Goal: Task Accomplishment & Management: Manage account settings

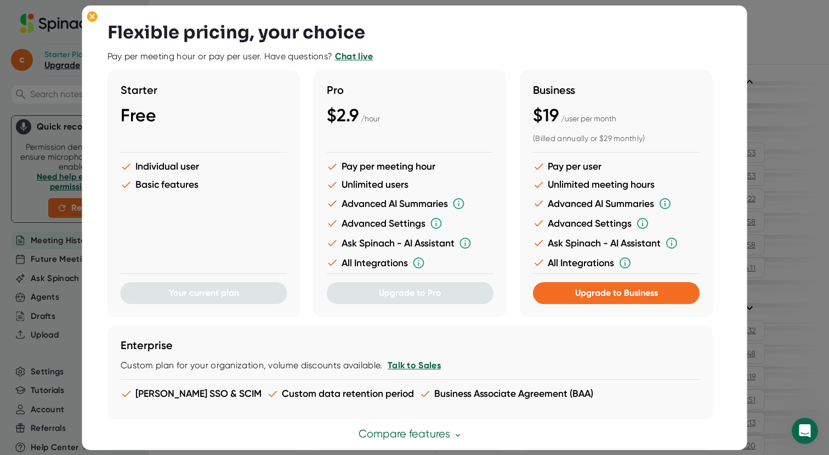
click at [340, 117] on span "$2.9" at bounding box center [343, 115] width 32 height 21
click at [494, 132] on div "Pro $2.9 / hour Pay per meeting hour Unlimited users Advanced AI Summaries Adva…" at bounding box center [410, 193] width 193 height 247
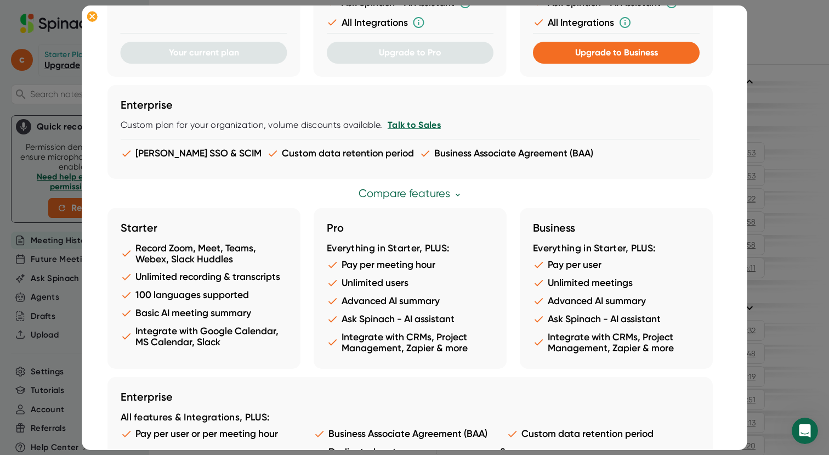
scroll to position [288, 0]
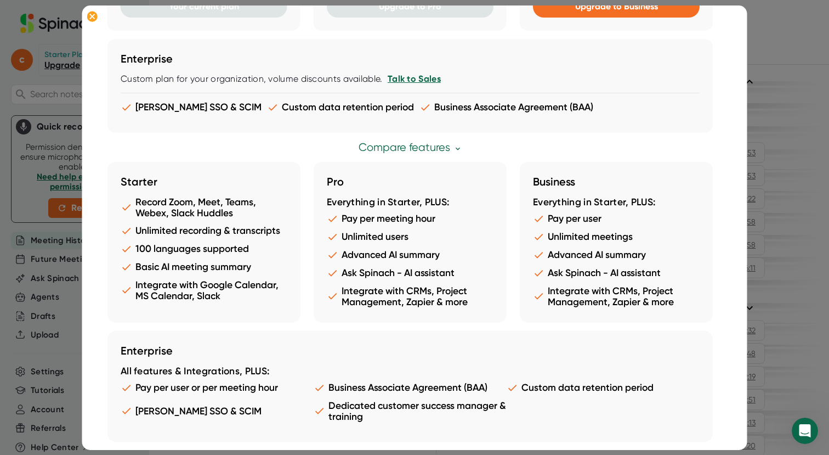
click at [406, 217] on li "Pay per meeting hour" at bounding box center [410, 219] width 167 height 12
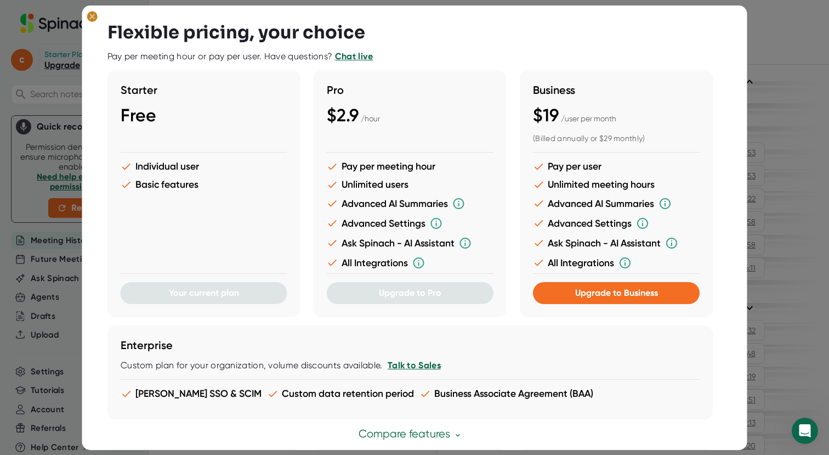
click at [92, 15] on ellipse at bounding box center [92, 16] width 10 height 11
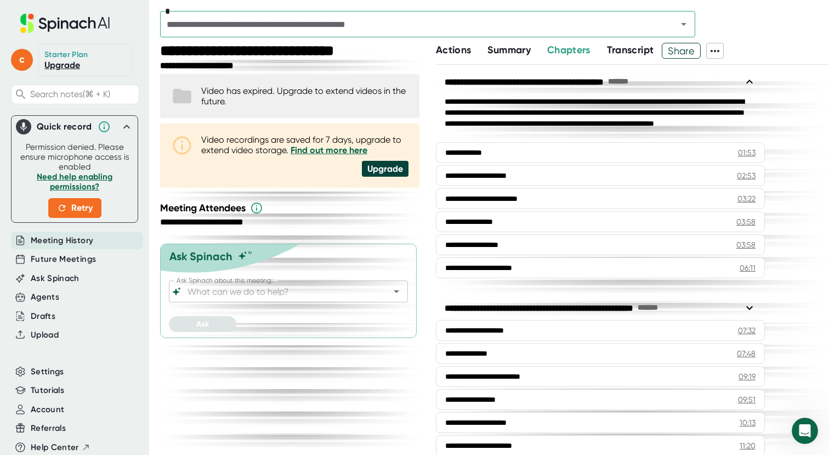
click at [59, 58] on div "Starter Plan" at bounding box center [66, 55] width 44 height 10
click at [35, 61] on div "c" at bounding box center [24, 60] width 27 height 32
click at [27, 60] on span "c" at bounding box center [22, 60] width 22 height 22
click at [67, 66] on div at bounding box center [414, 227] width 829 height 455
click at [67, 66] on link "Upgrade" at bounding box center [62, 65] width 36 height 10
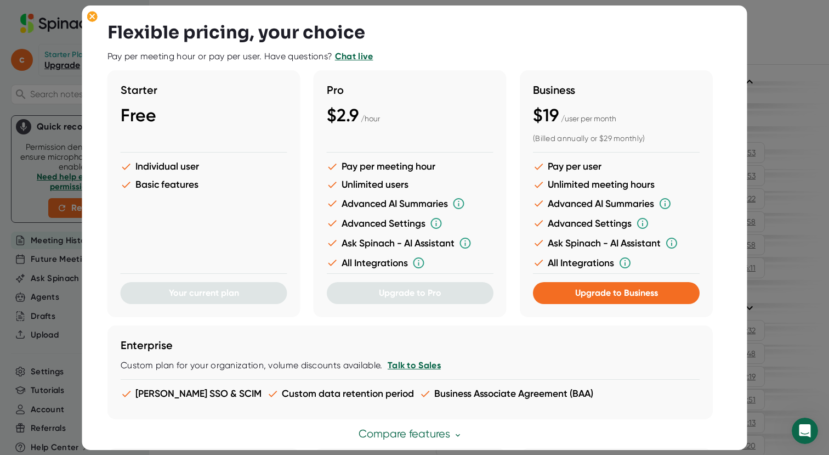
click at [411, 276] on div at bounding box center [410, 278] width 167 height 8
click at [782, 67] on div at bounding box center [414, 227] width 829 height 455
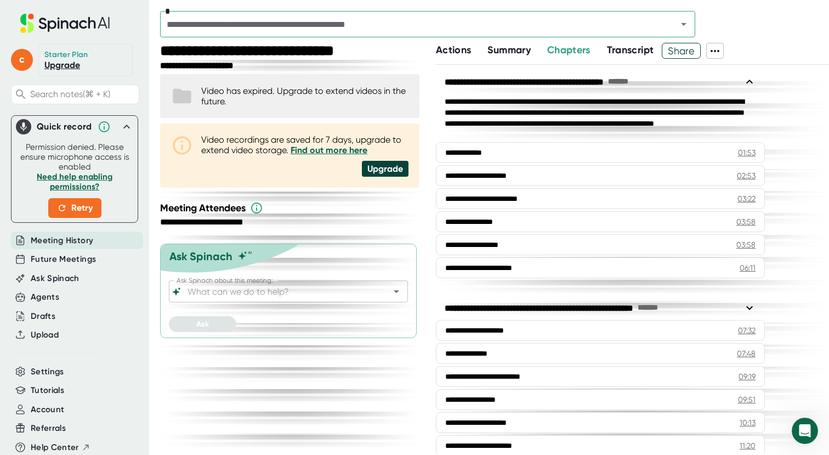
click at [121, 124] on icon at bounding box center [126, 126] width 13 height 13
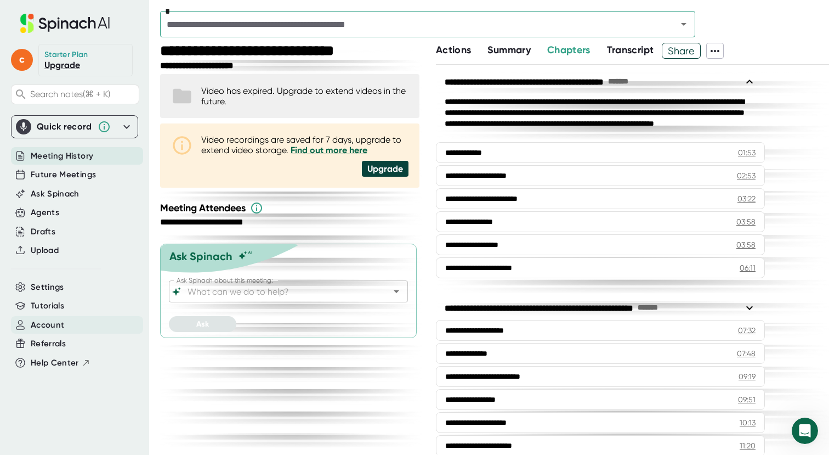
click at [64, 327] on div "Account" at bounding box center [77, 325] width 132 height 18
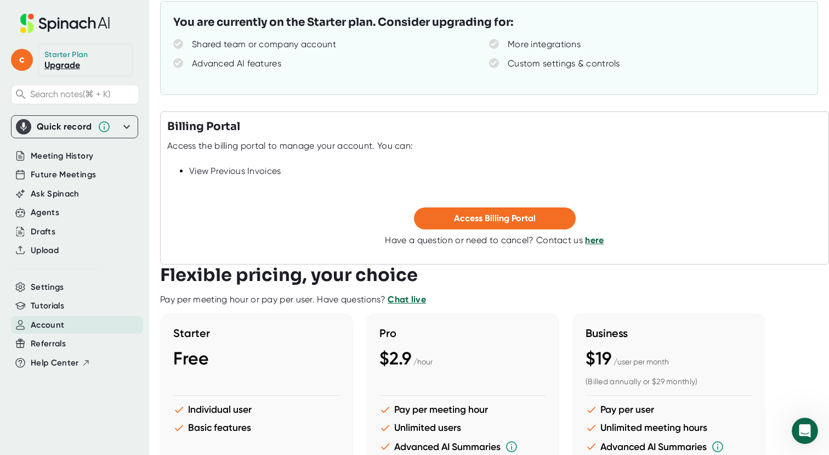
scroll to position [121, 0]
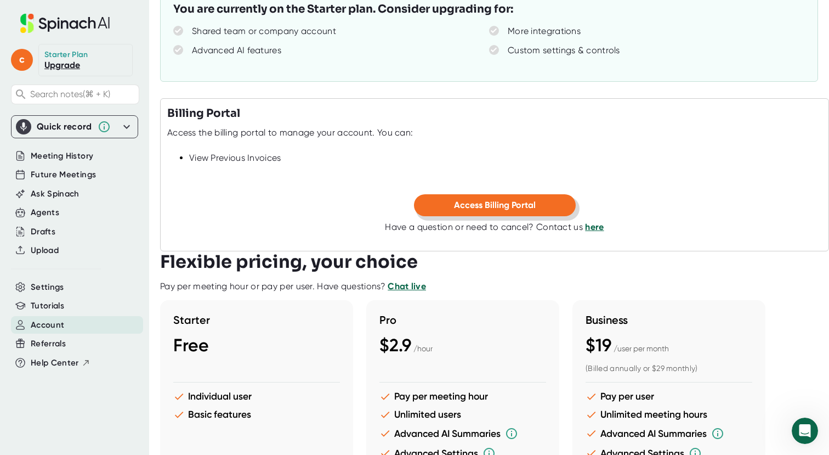
click at [514, 201] on span "Access Billing Portal" at bounding box center [495, 205] width 82 height 10
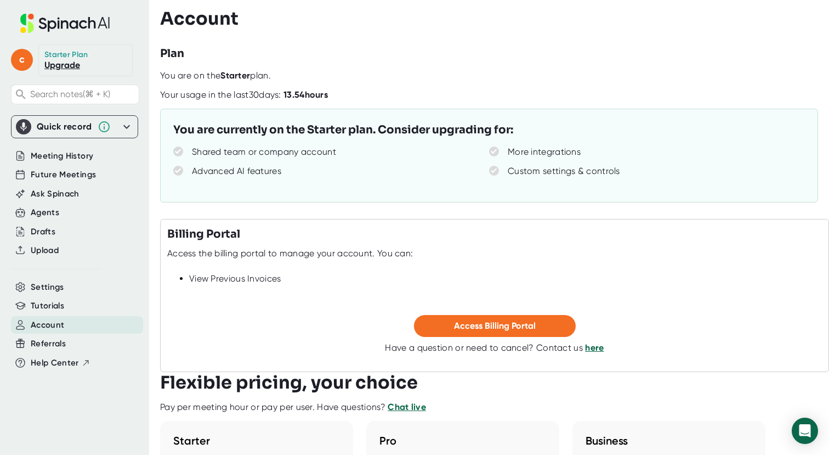
click at [67, 63] on link "Upgrade" at bounding box center [62, 65] width 36 height 10
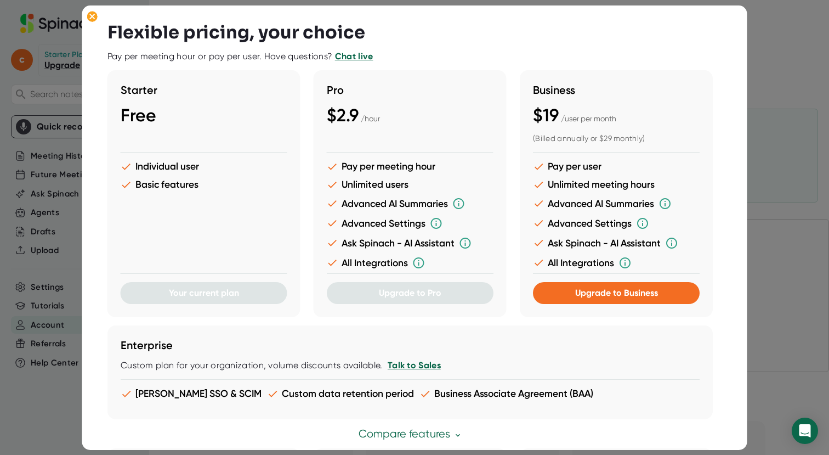
click at [435, 252] on ul "Pay per meeting hour Unlimited users Advanced AI Summaries Advanced Settings As…" at bounding box center [410, 218] width 167 height 115
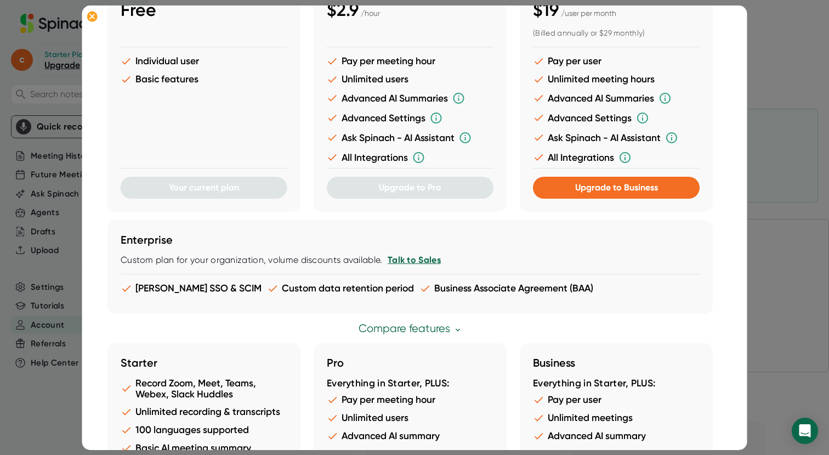
scroll to position [114, 0]
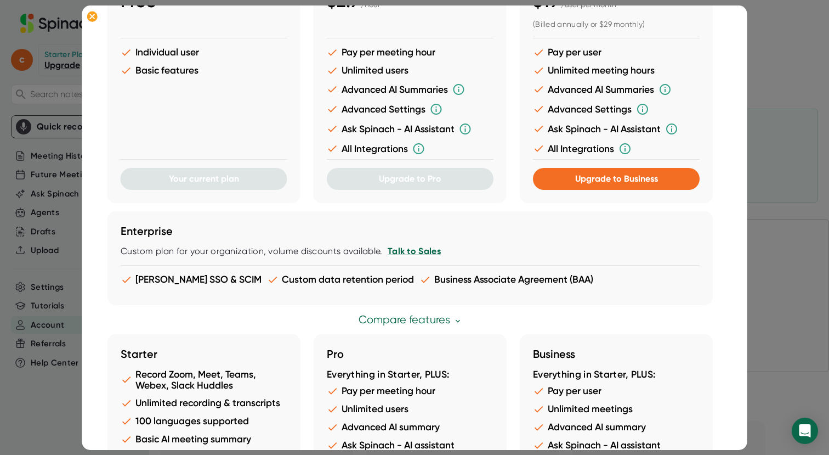
click at [461, 281] on li "Business Associate Agreement (BAA)" at bounding box center [507, 280] width 174 height 12
click at [95, 11] on icon at bounding box center [92, 16] width 11 height 11
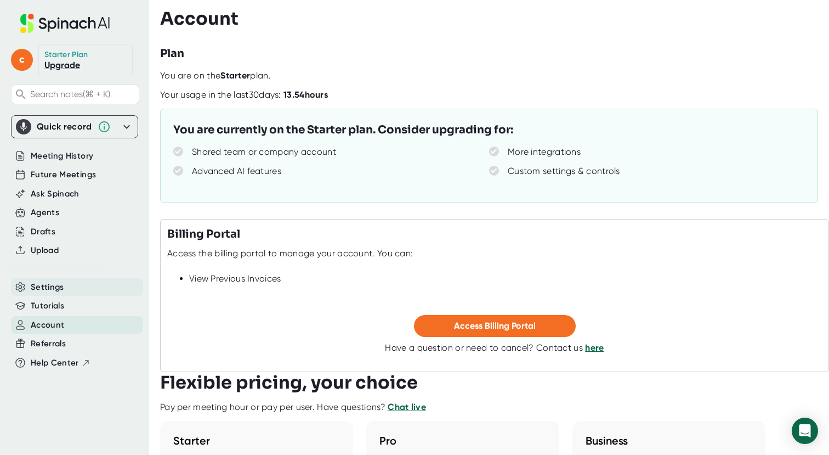
click at [54, 282] on span "Settings" at bounding box center [47, 287] width 33 height 13
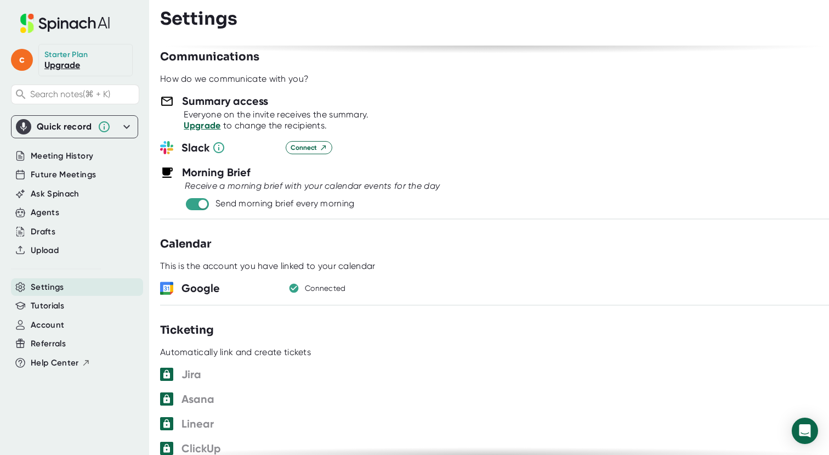
scroll to position [267, 0]
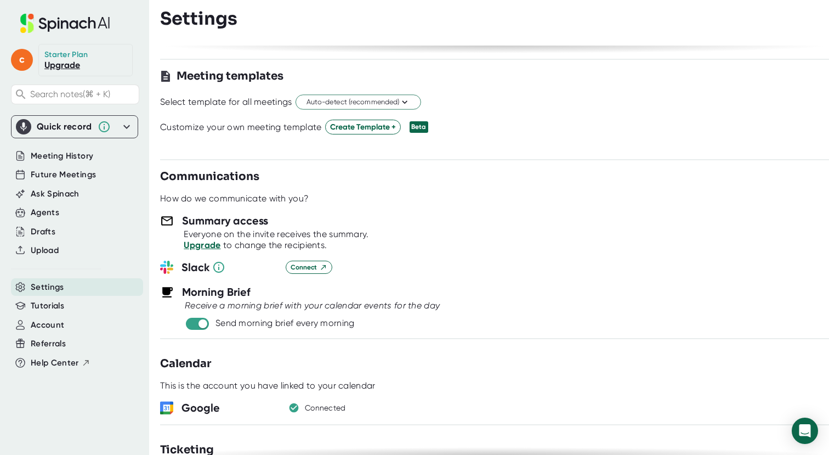
click at [214, 246] on link "Upgrade" at bounding box center [202, 245] width 37 height 10
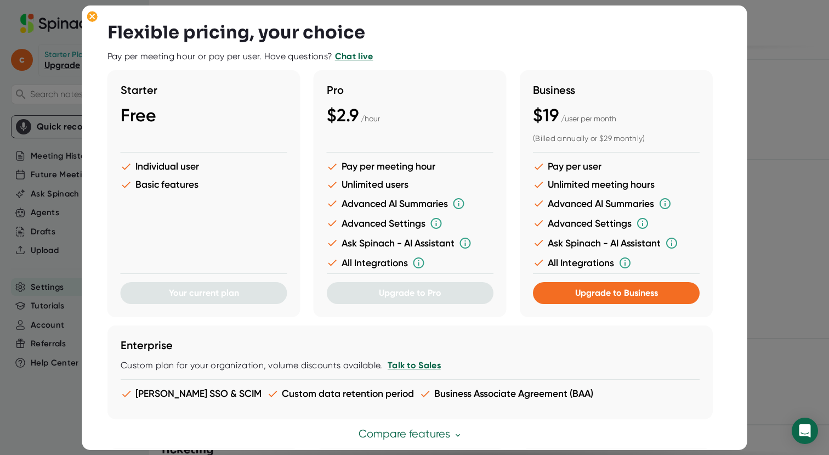
click at [806, 131] on div at bounding box center [414, 227] width 829 height 455
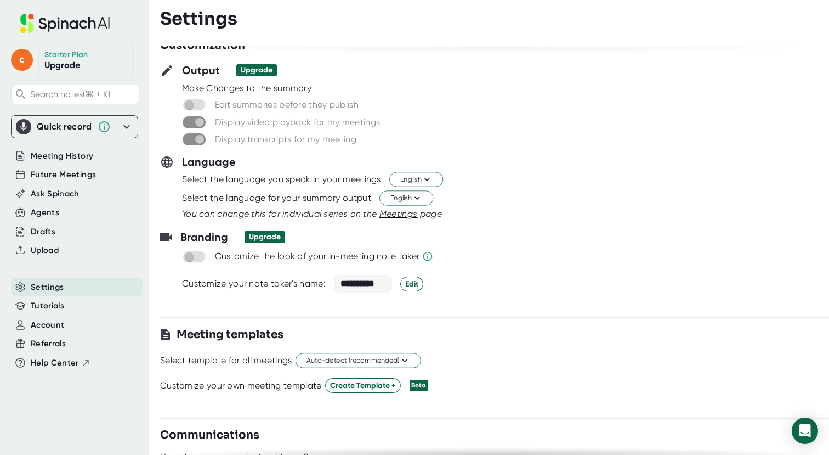
scroll to position [0, 0]
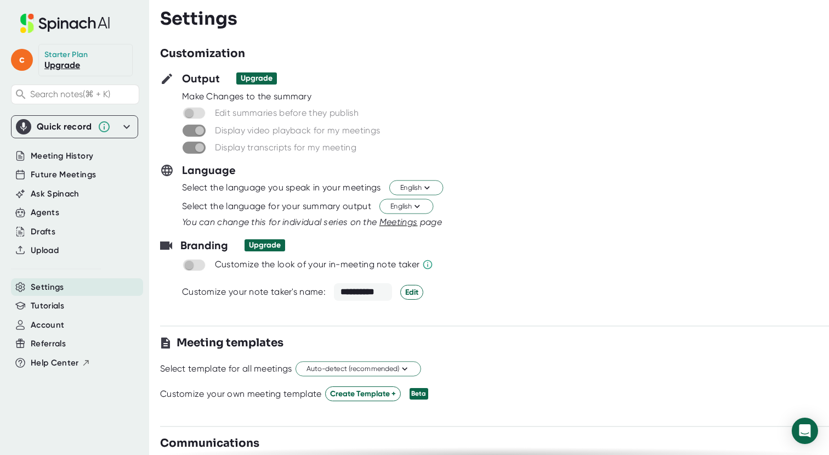
click at [58, 287] on span "Settings" at bounding box center [47, 287] width 33 height 13
click at [58, 308] on span "Tutorials" at bounding box center [47, 305] width 33 height 13
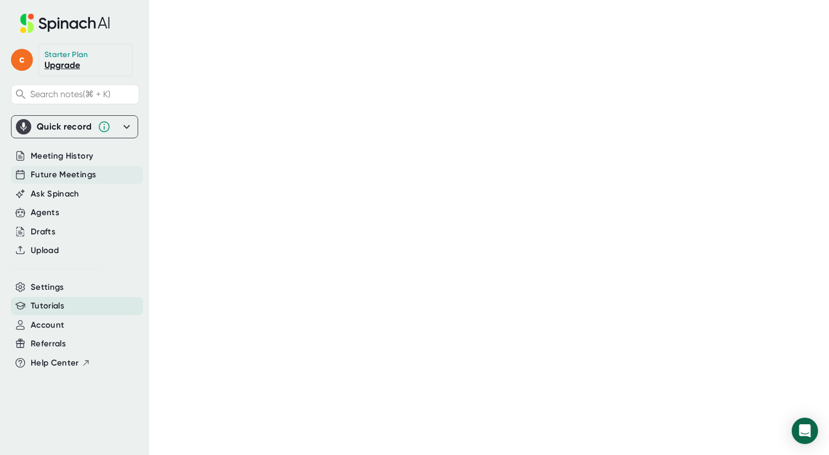
click at [88, 175] on span "Future Meetings" at bounding box center [63, 174] width 65 height 13
